Goal: Transaction & Acquisition: Purchase product/service

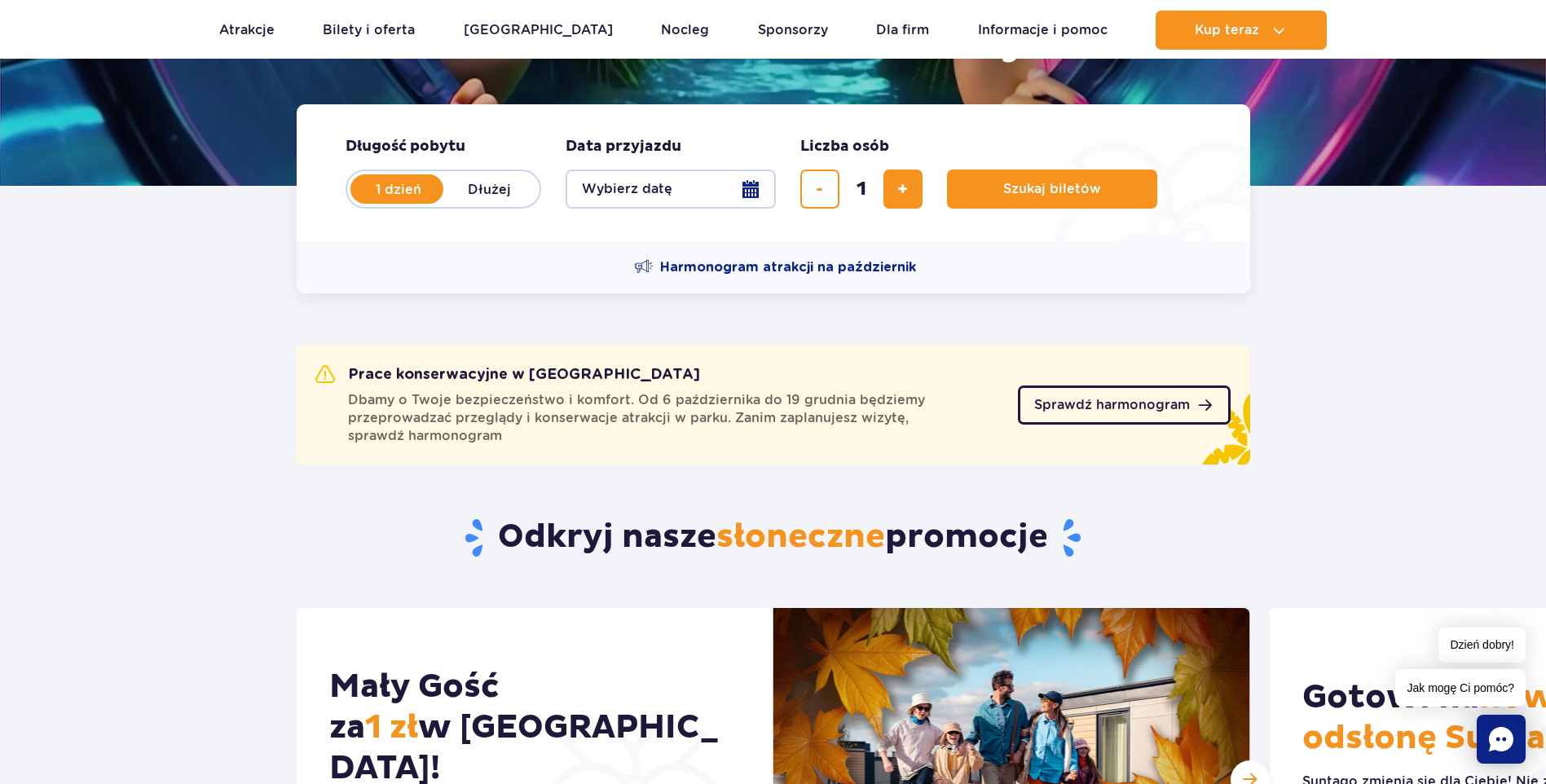
click at [1106, 402] on span "Sprawdź harmonogram" at bounding box center [1112, 405] width 156 height 13
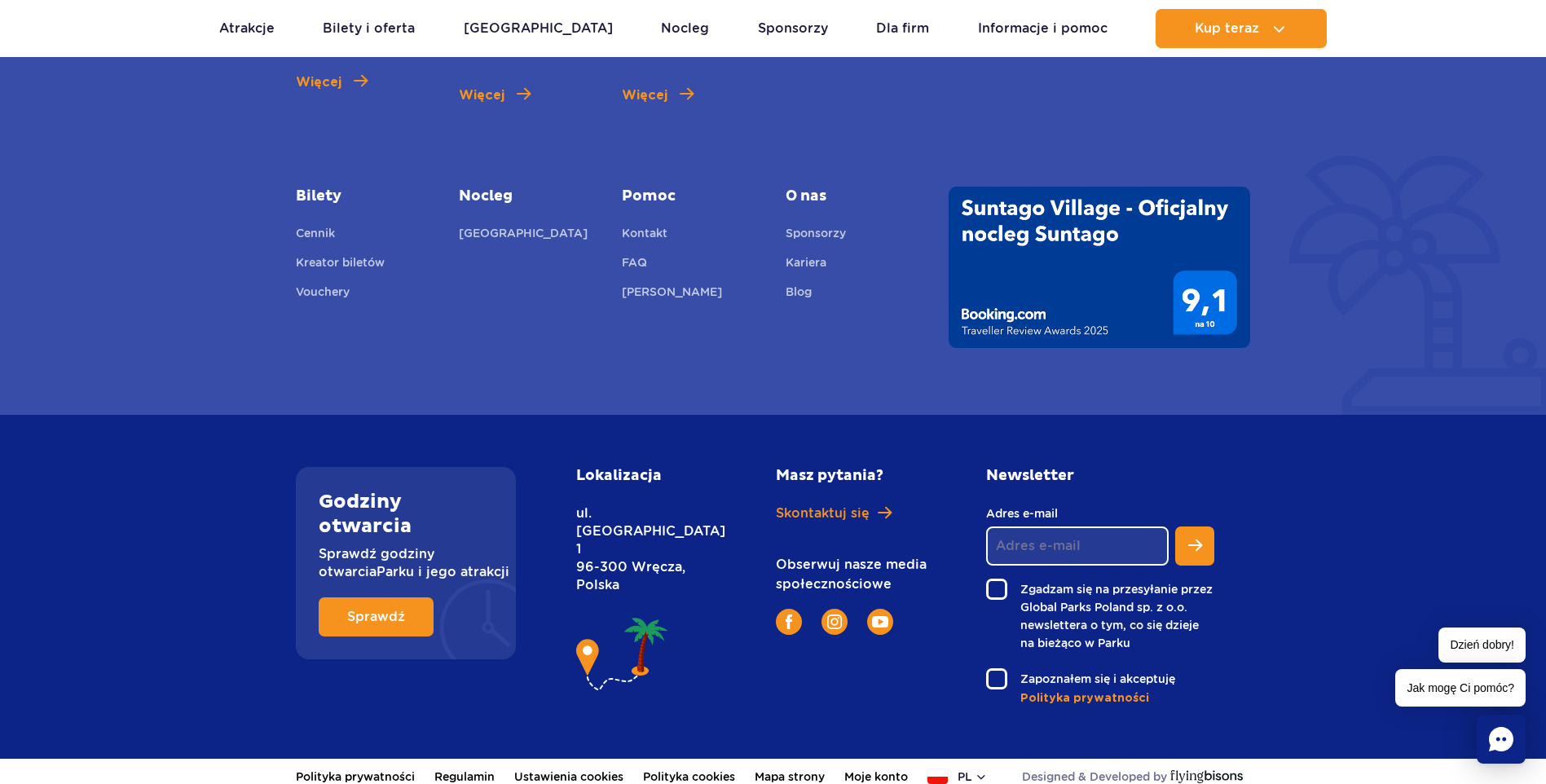
scroll to position [1517, 0]
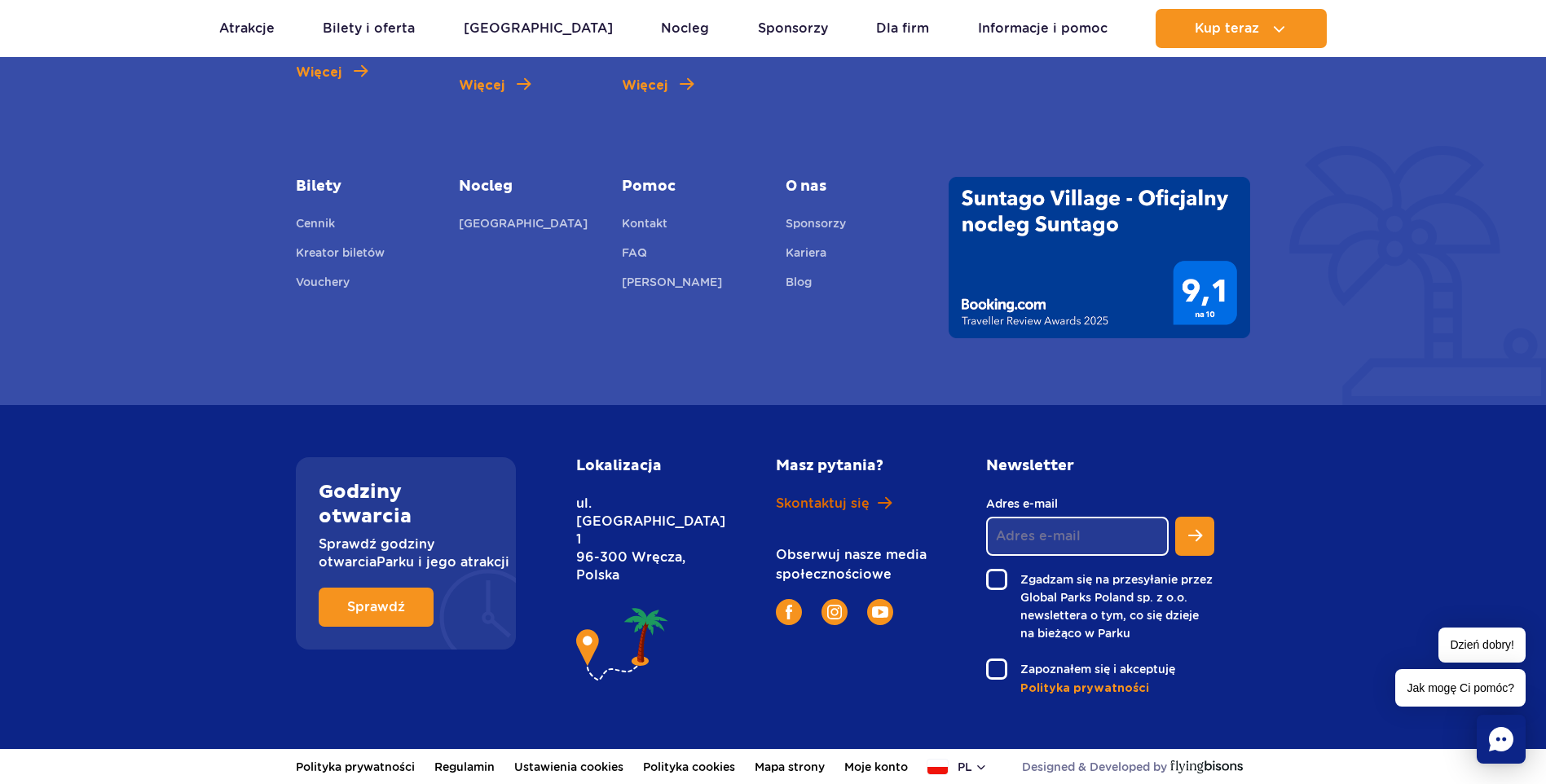
click at [846, 502] on span "Skontaktuj się" at bounding box center [822, 503] width 93 height 18
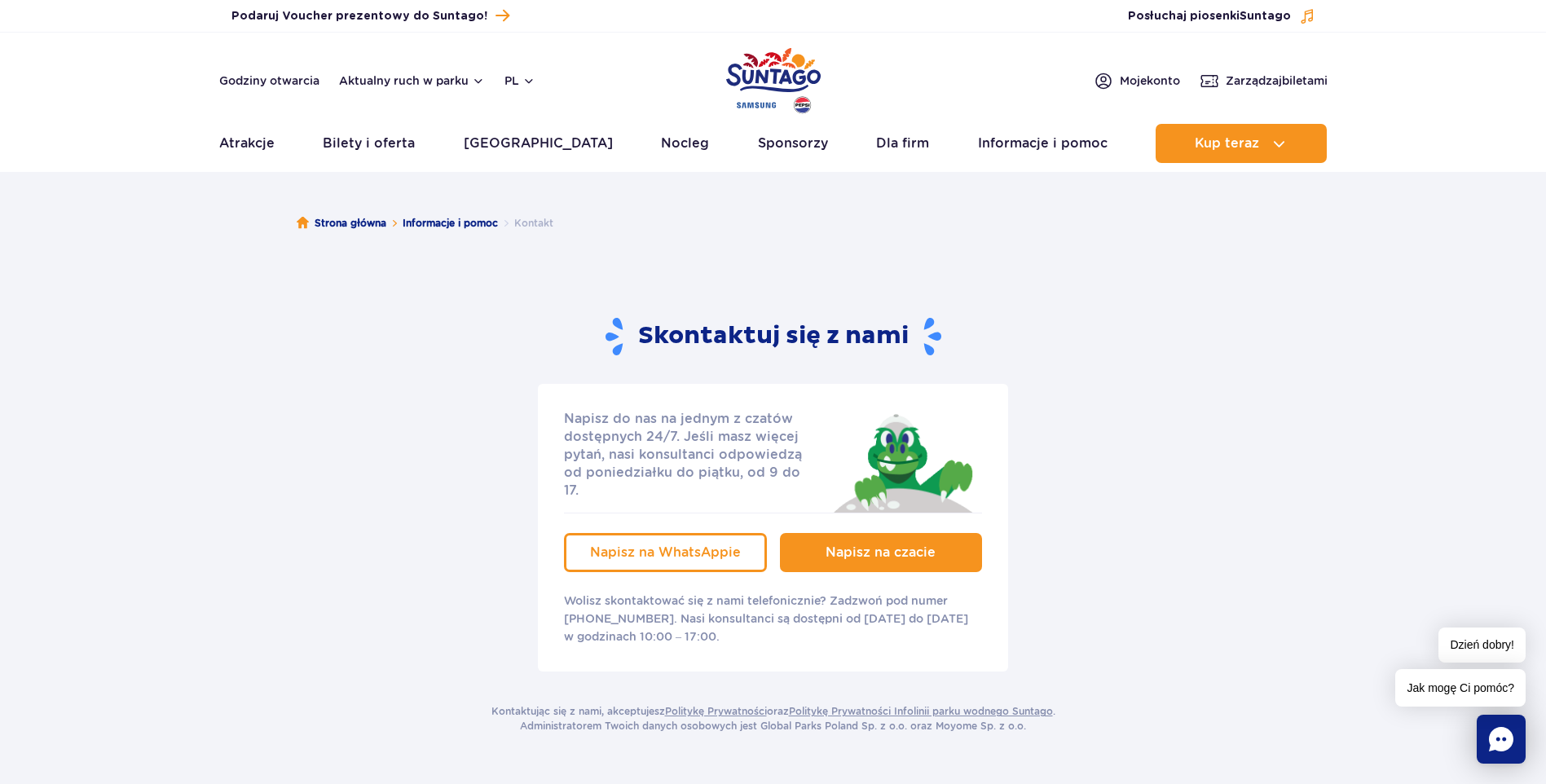
click at [919, 544] on span "Napisz na czacie" at bounding box center [880, 551] width 110 height 16
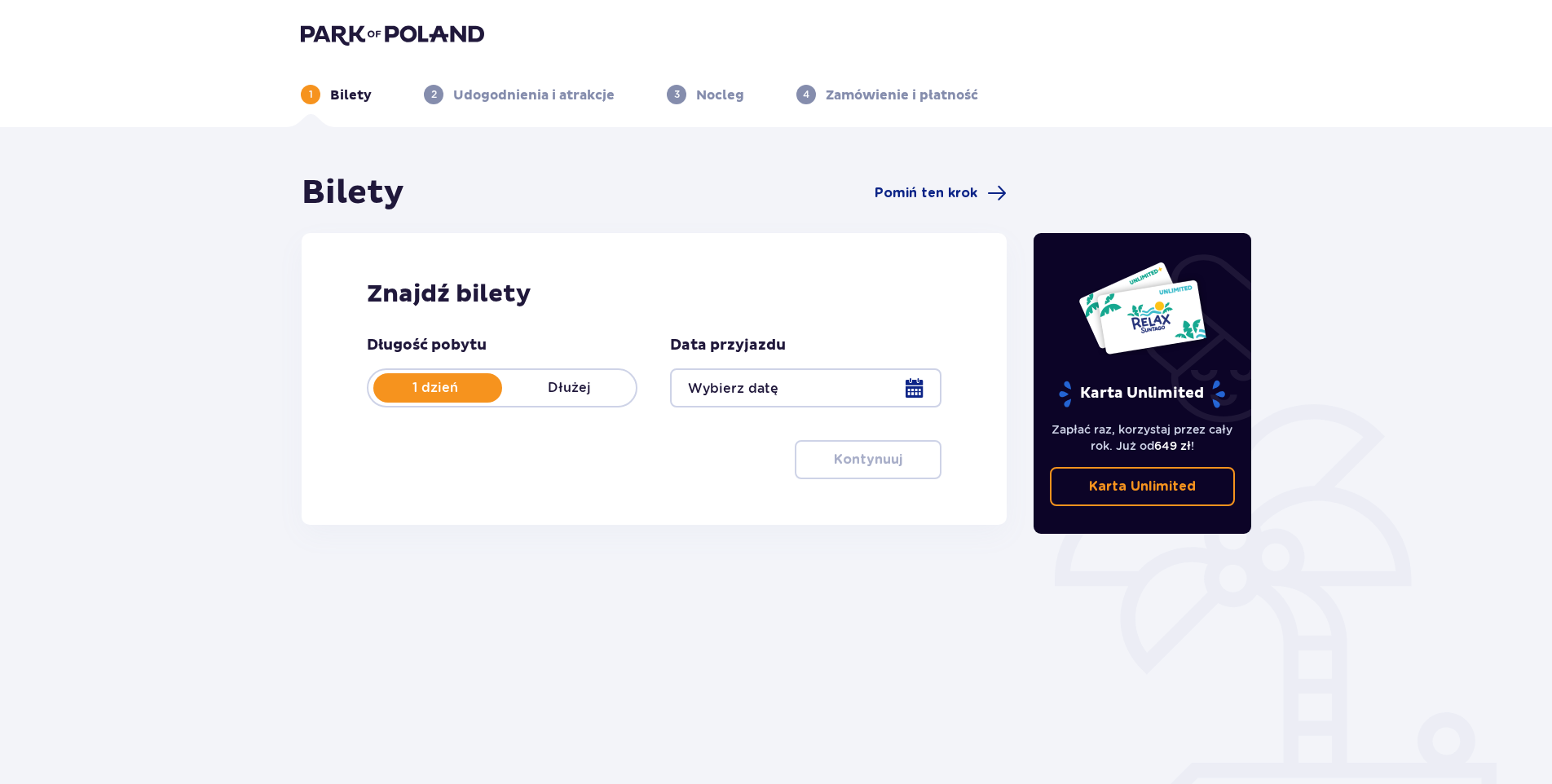
click at [406, 29] on img at bounding box center [393, 34] width 184 height 23
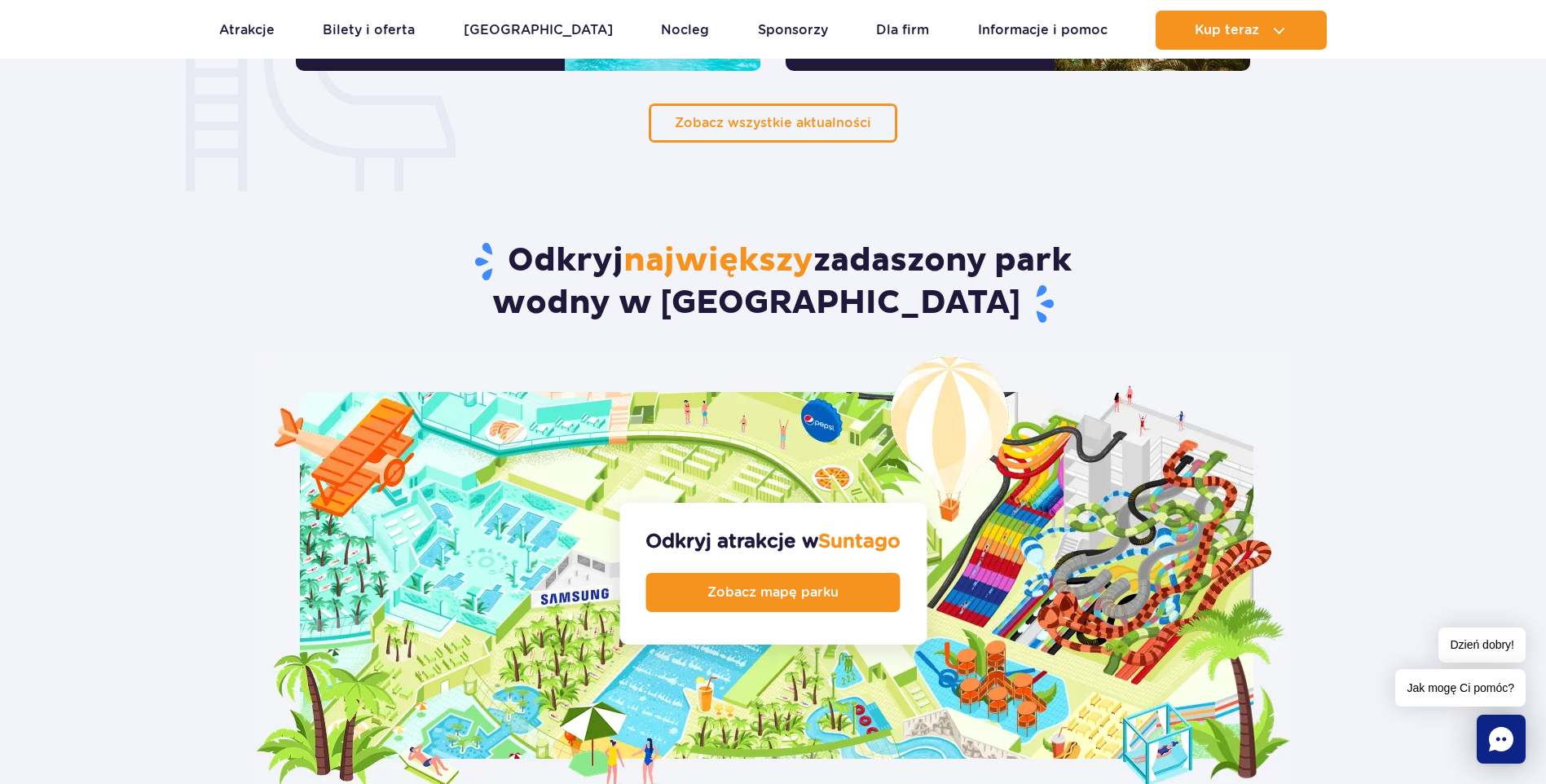
scroll to position [1549, 0]
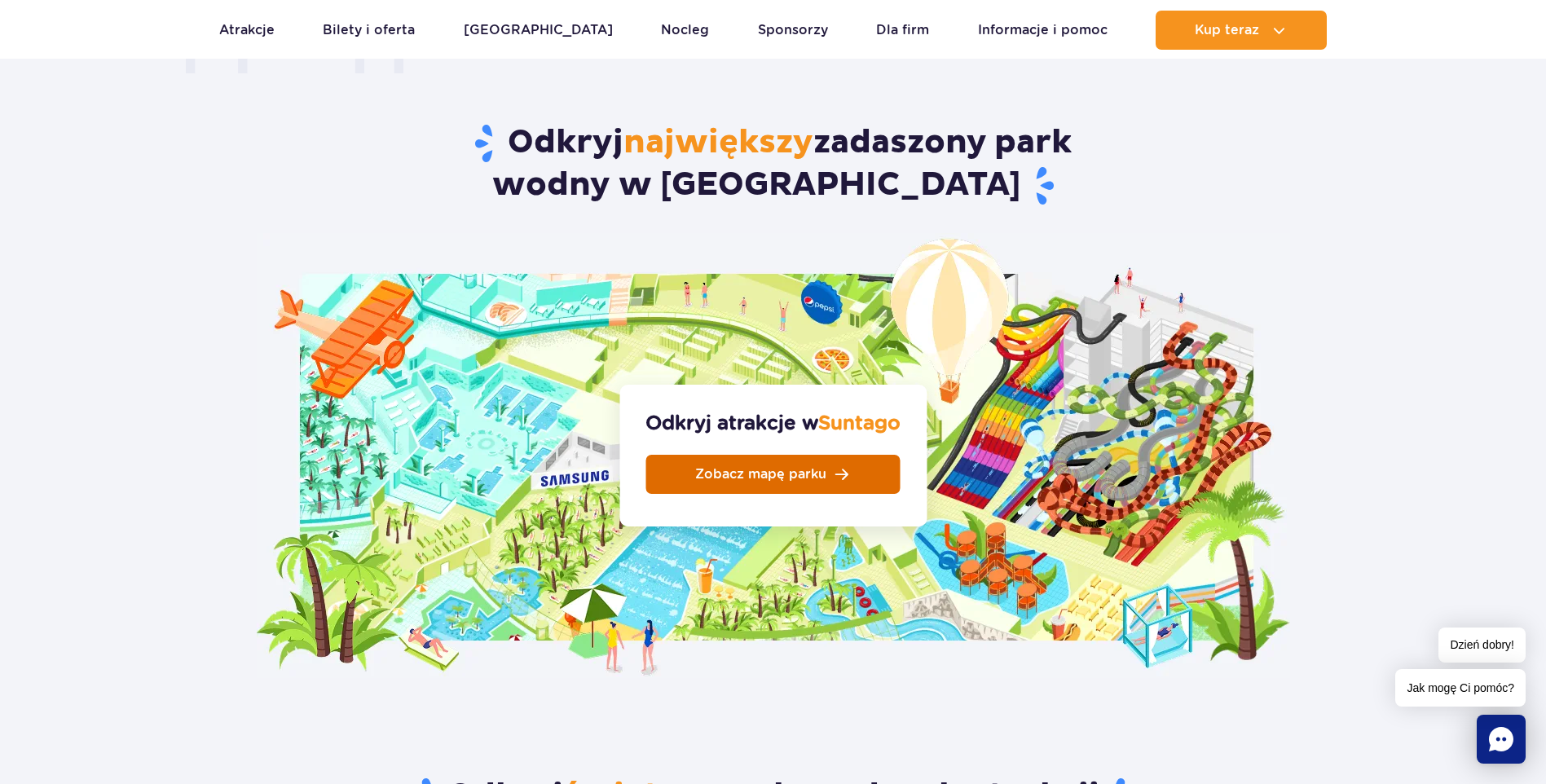
click at [779, 468] on span "Zobacz mapę parku" at bounding box center [761, 475] width 131 height 13
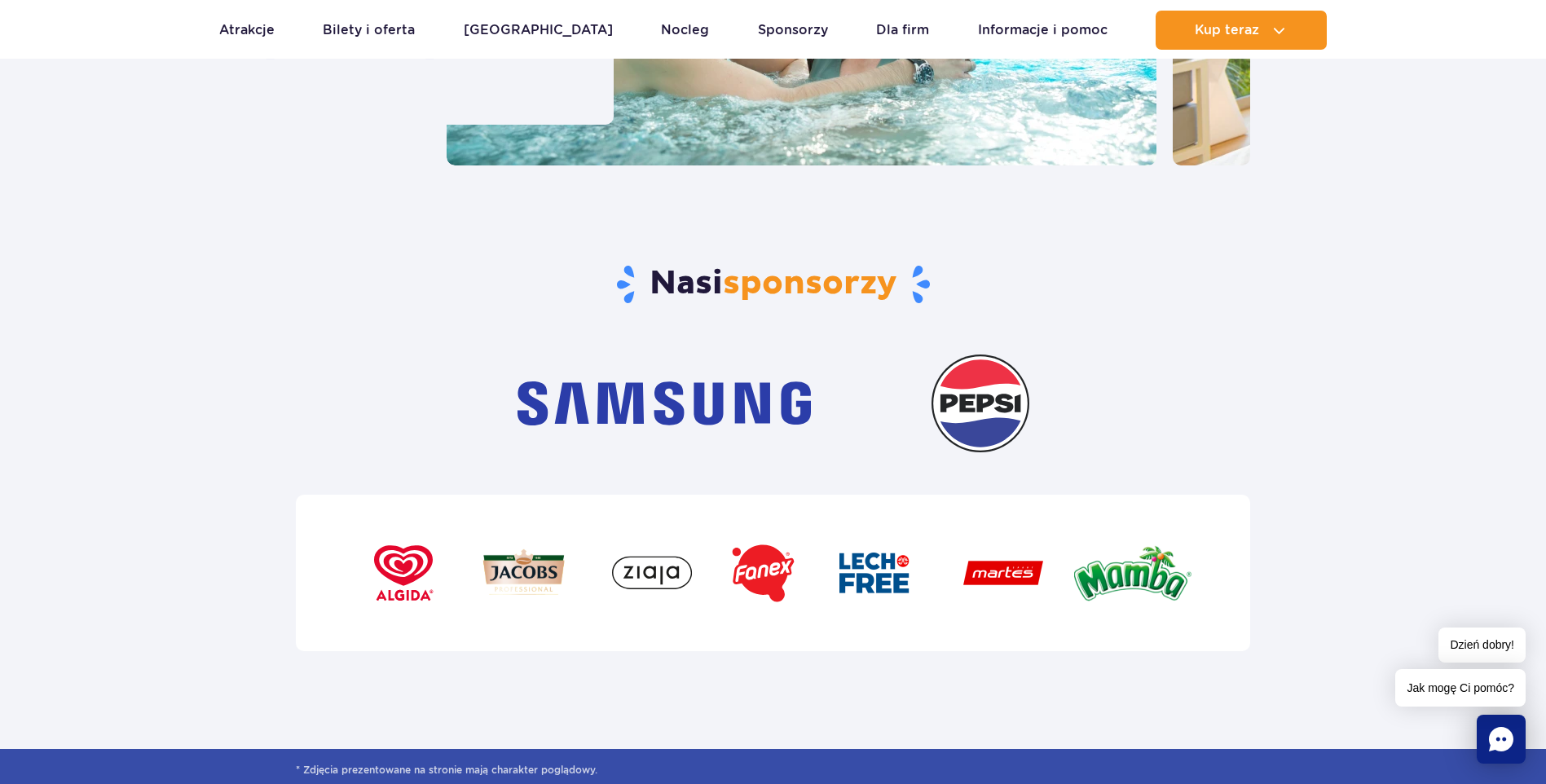
scroll to position [5216, 0]
